Goal: Find specific page/section: Find specific page/section

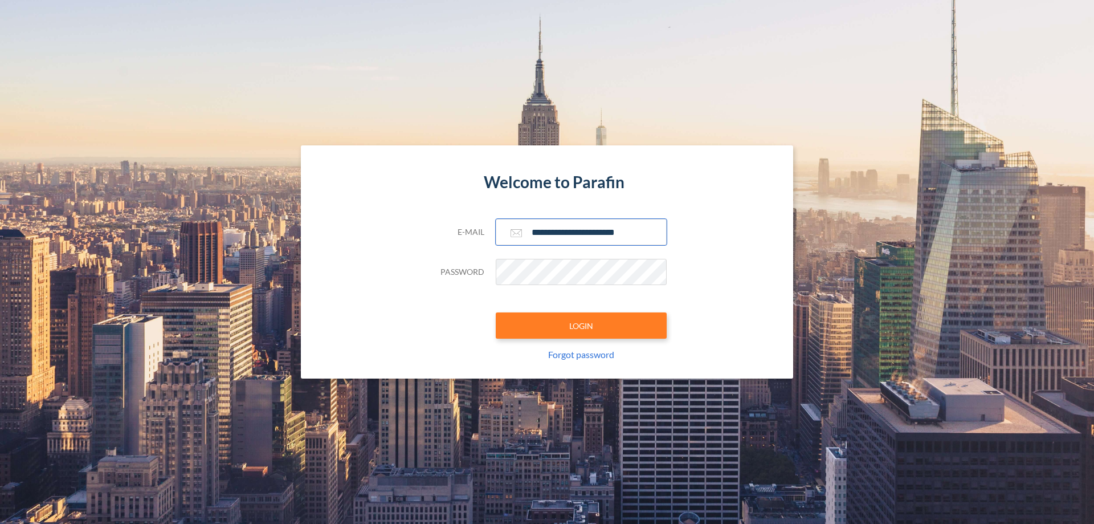
type input "**********"
click at [581, 325] on button "LOGIN" at bounding box center [581, 325] width 171 height 26
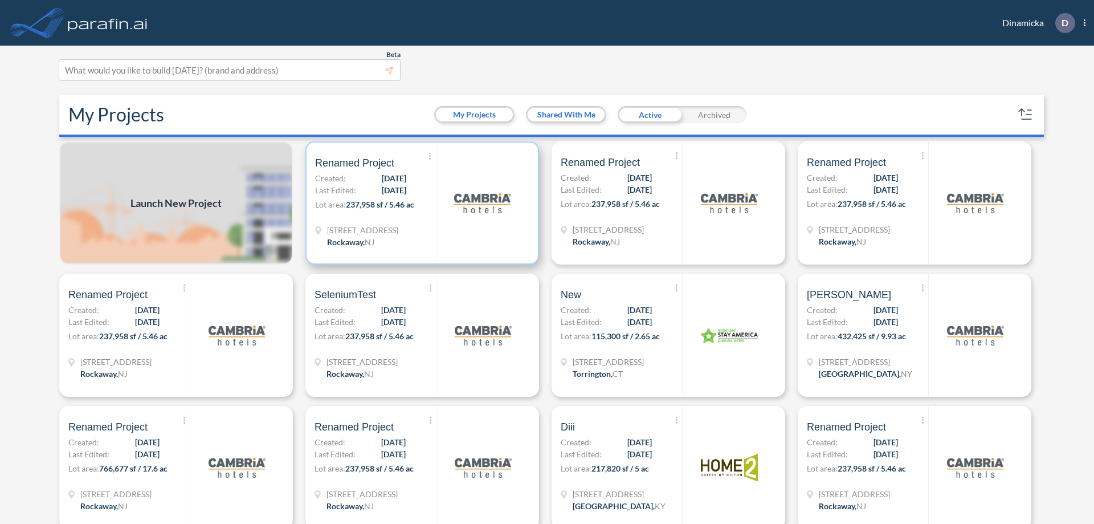
scroll to position [3, 0]
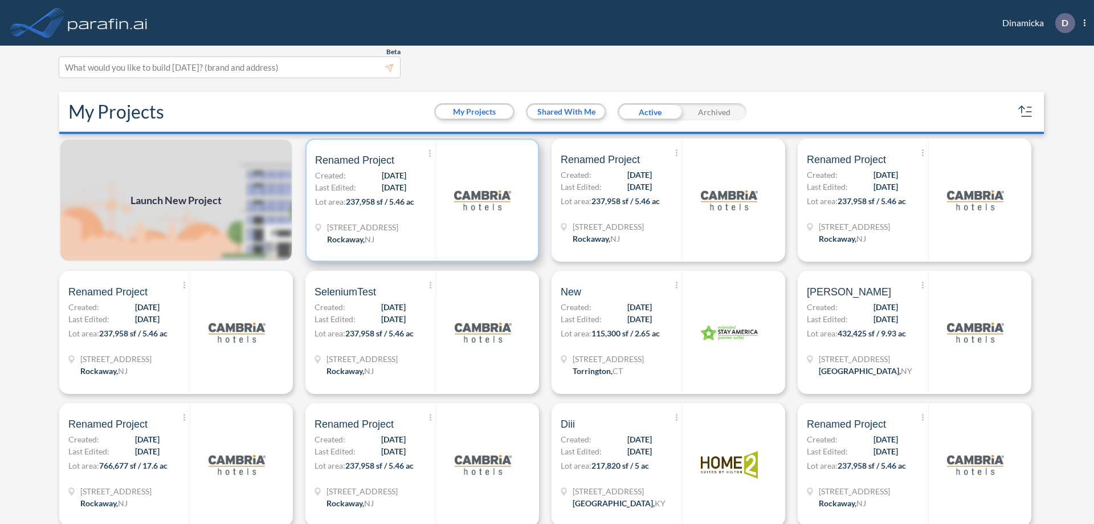
click at [420, 200] on p "Lot area: 237,958 sf / 5.46 ac" at bounding box center [375, 203] width 121 height 17
